Goal: Find specific page/section: Find specific page/section

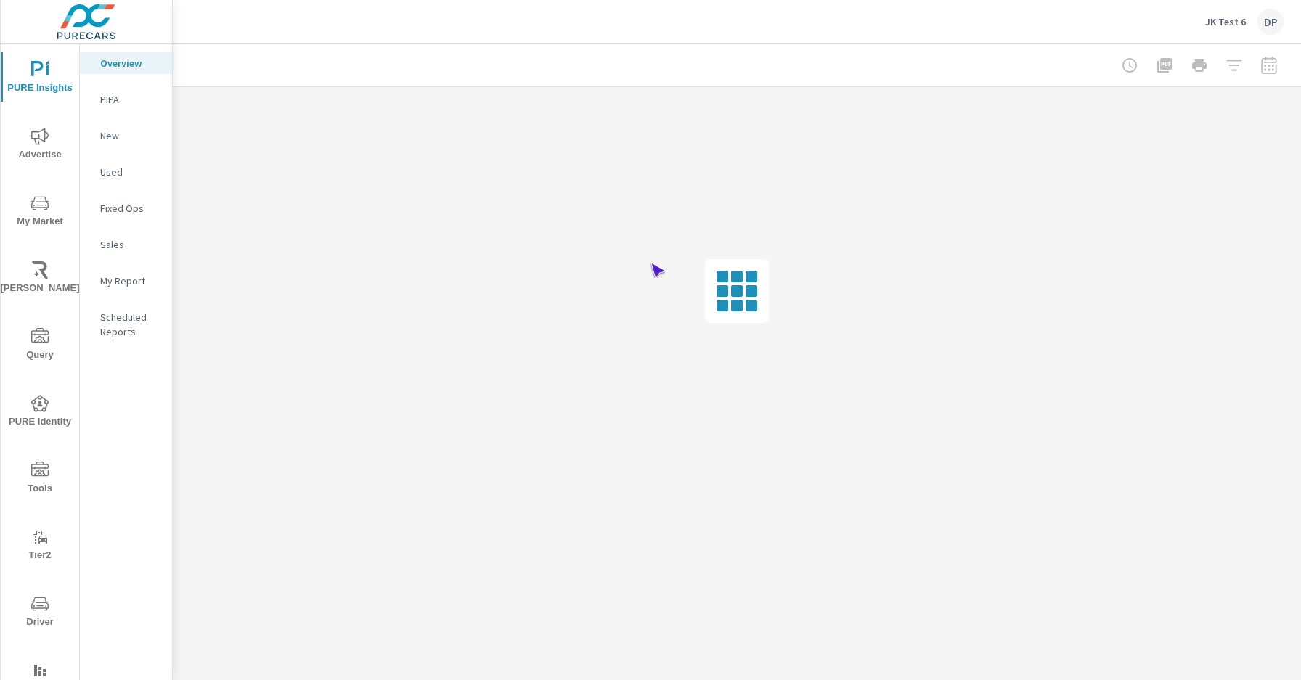
click at [37, 613] on span "Driver" at bounding box center [40, 613] width 70 height 36
